Goal: Navigation & Orientation: Find specific page/section

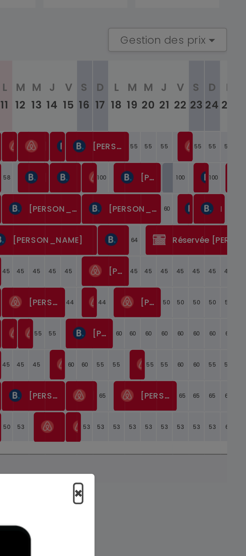
click at [194, 226] on span "×" at bounding box center [193, 227] width 3 height 6
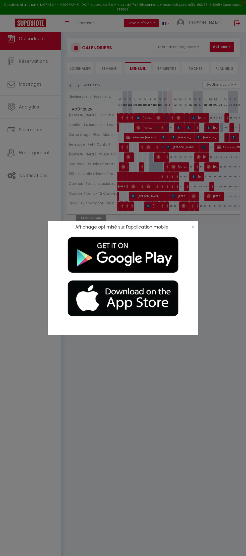
click at [34, 172] on div "Affichage optimisé sur l'application mobile ×" at bounding box center [123, 278] width 246 height 556
click at [193, 227] on span "×" at bounding box center [193, 227] width 3 height 6
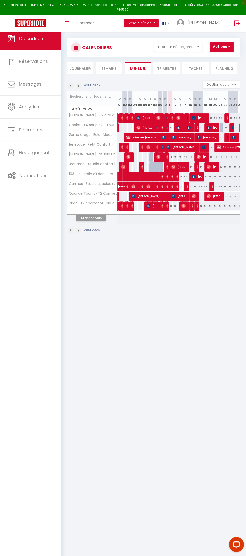
click at [119, 390] on body "Questions et aide sur la MIGRATION - Salle Zoom ouverte de 13 à 14h puis de 17h…" at bounding box center [123, 305] width 246 height 556
